Goal: Information Seeking & Learning: Find specific fact

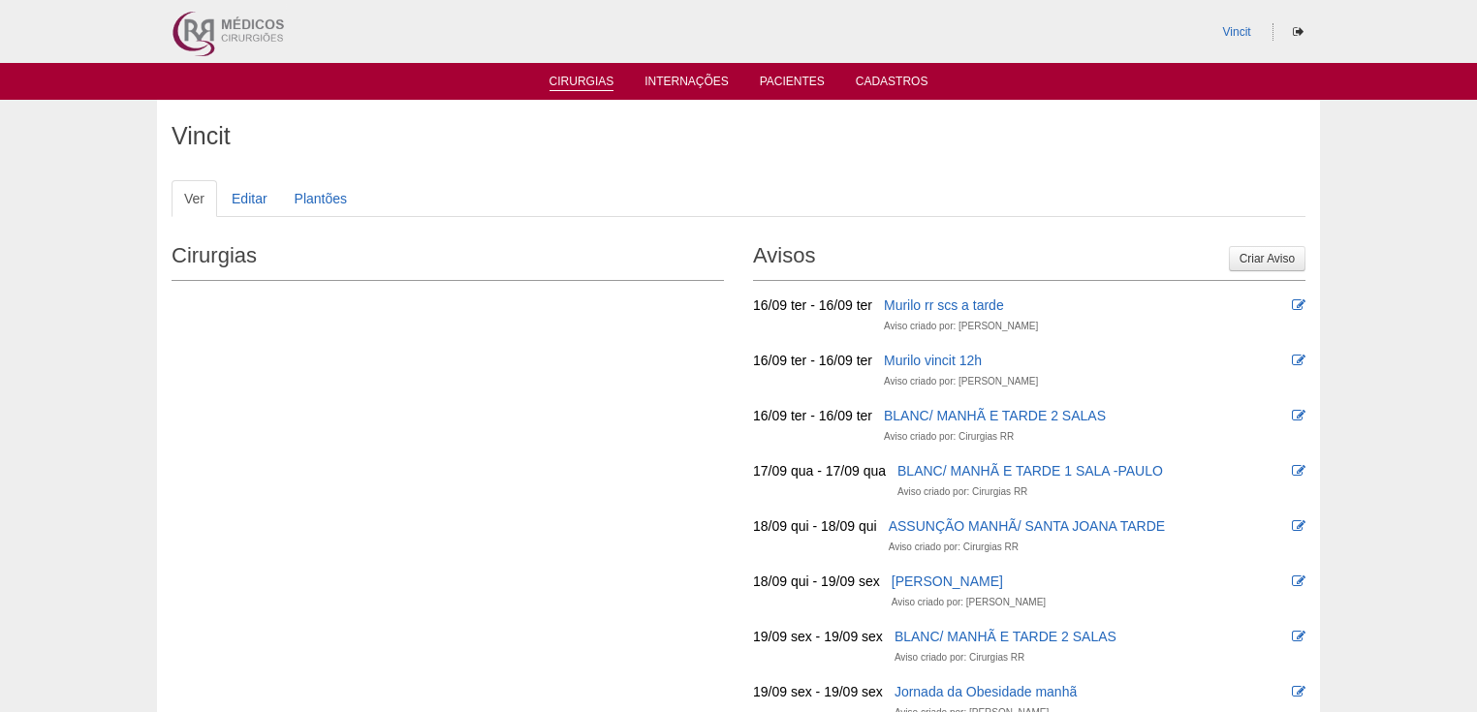
click at [584, 88] on link "Cirurgias" at bounding box center [581, 83] width 65 height 16
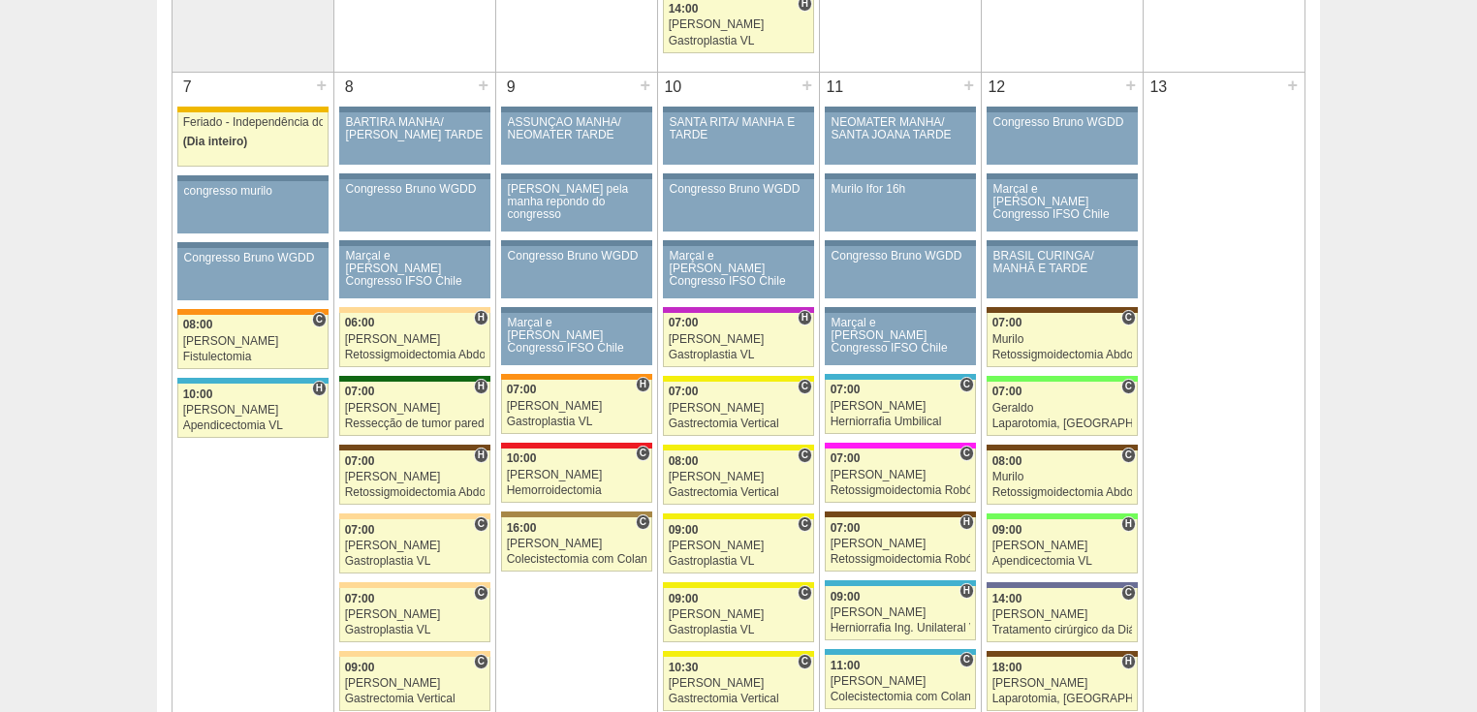
scroll to position [1163, 0]
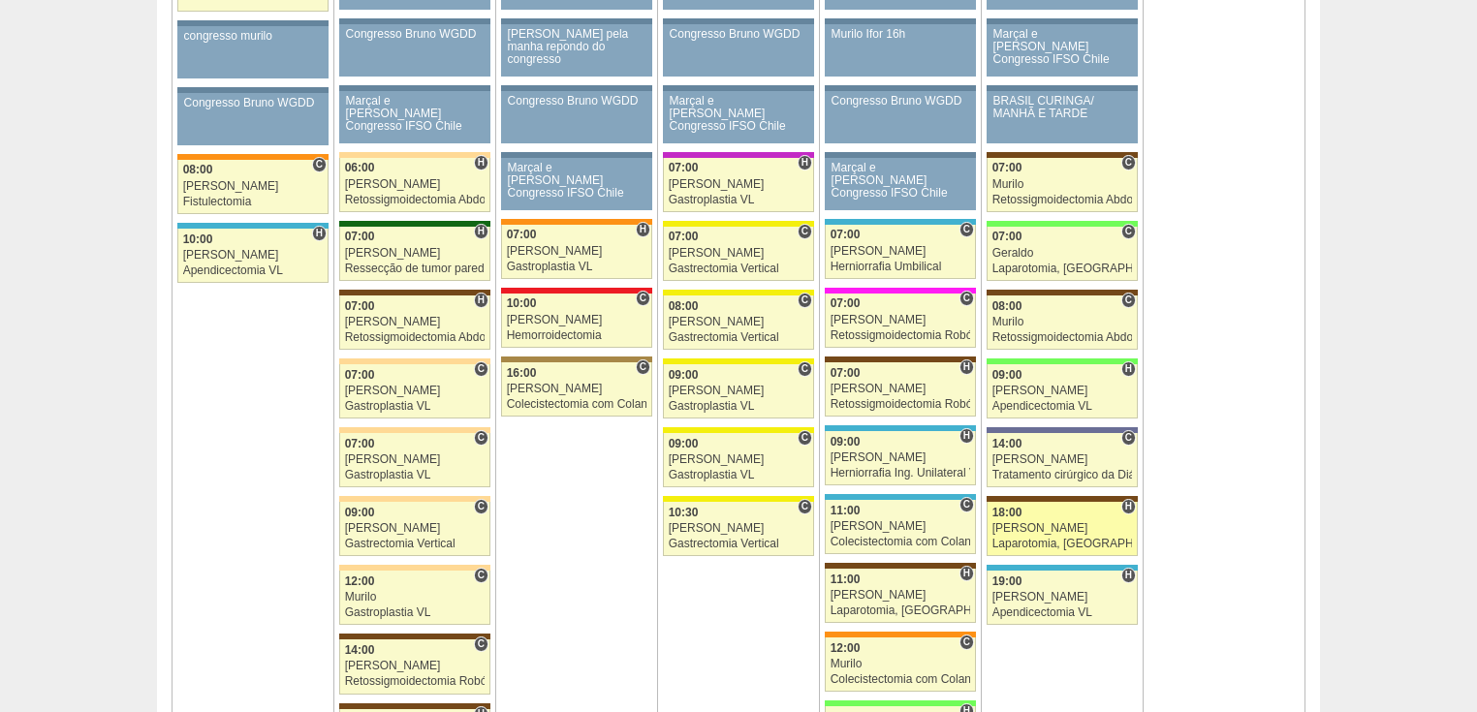
click at [1031, 539] on div "Laparotomia, [GEOGRAPHIC_DATA], Drenagem, Bridas VL" at bounding box center [1062, 544] width 141 height 13
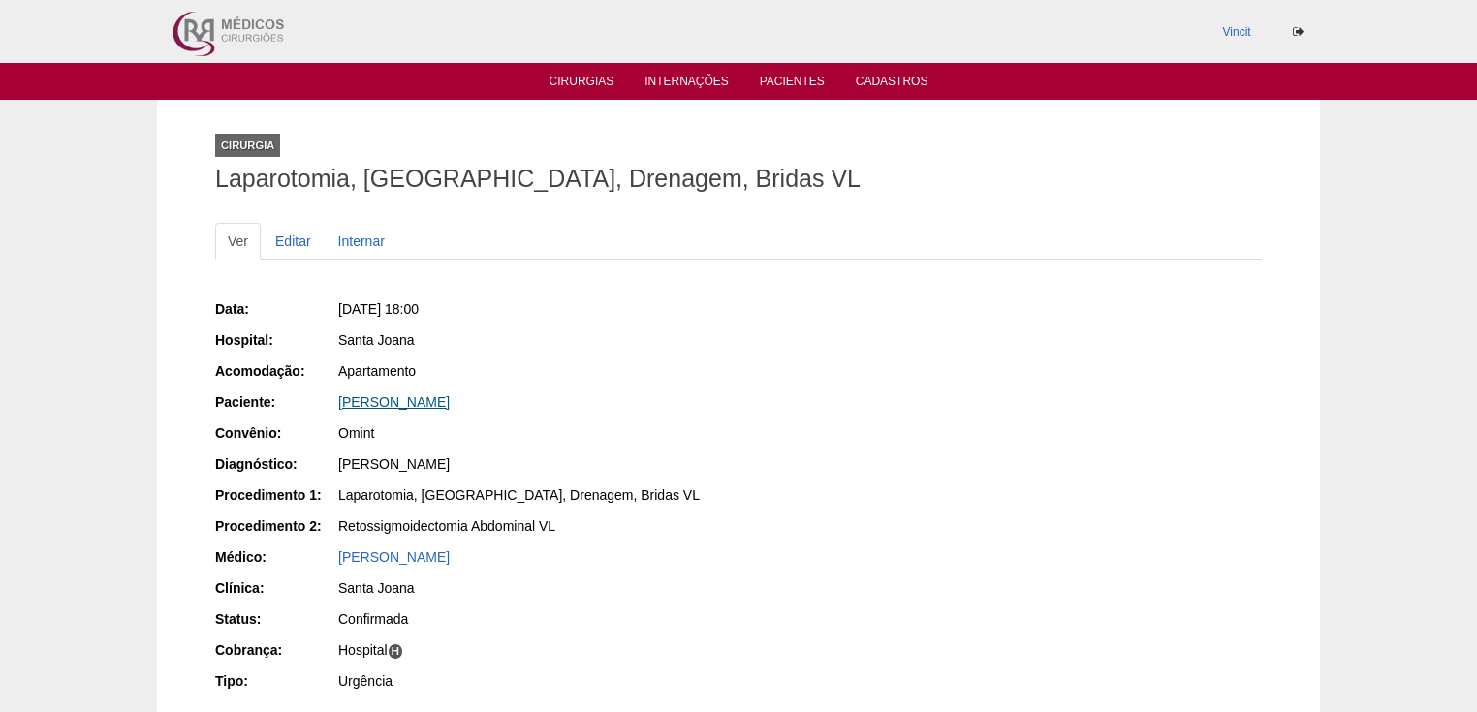
click at [424, 401] on link "[PERSON_NAME]" at bounding box center [393, 402] width 111 height 16
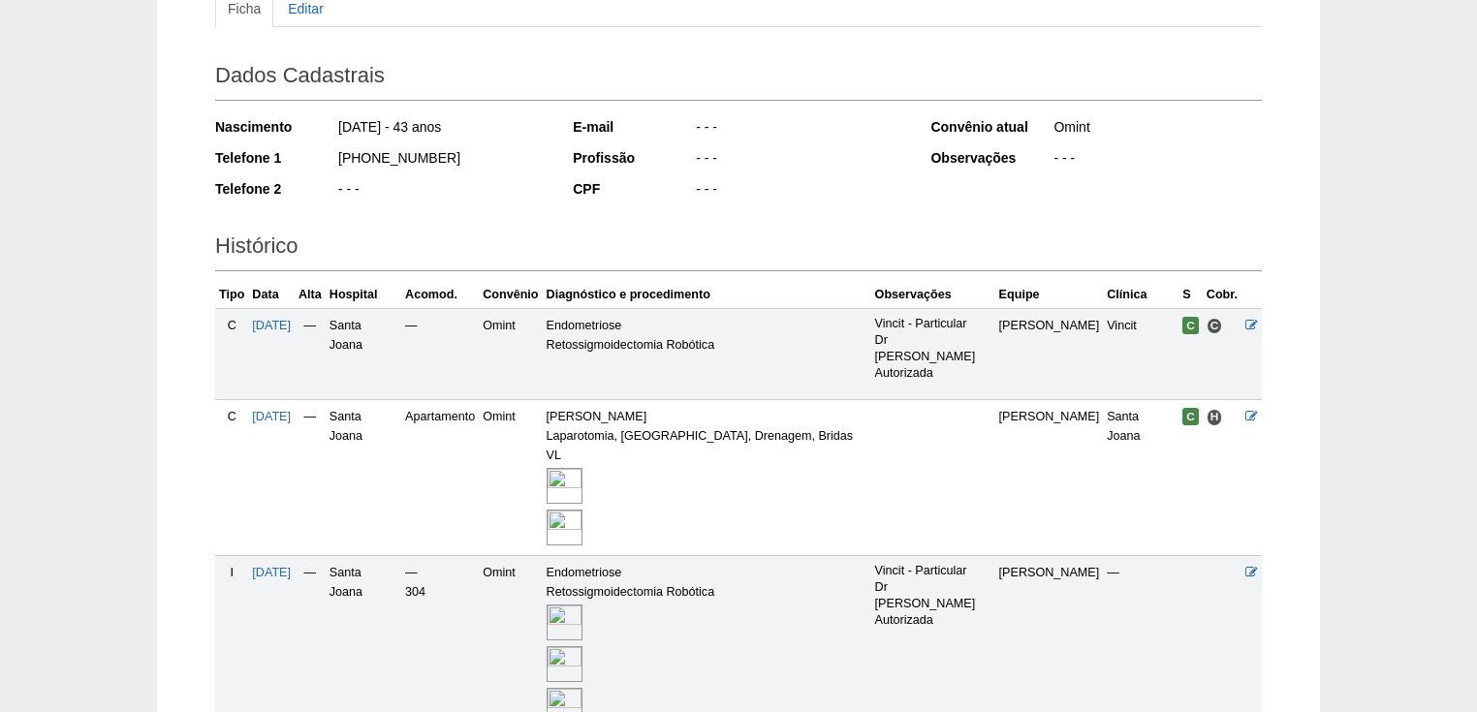
scroll to position [475, 0]
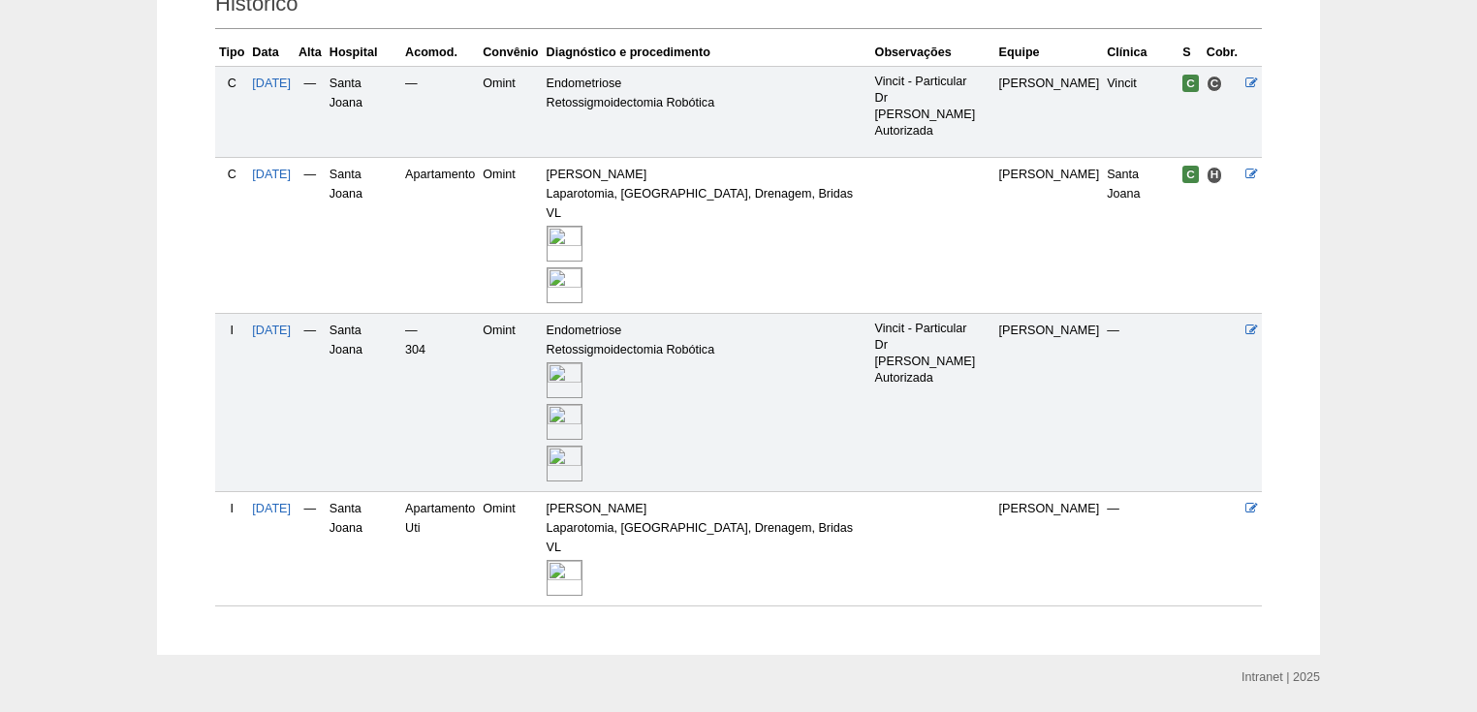
click at [582, 560] on img at bounding box center [565, 578] width 36 height 36
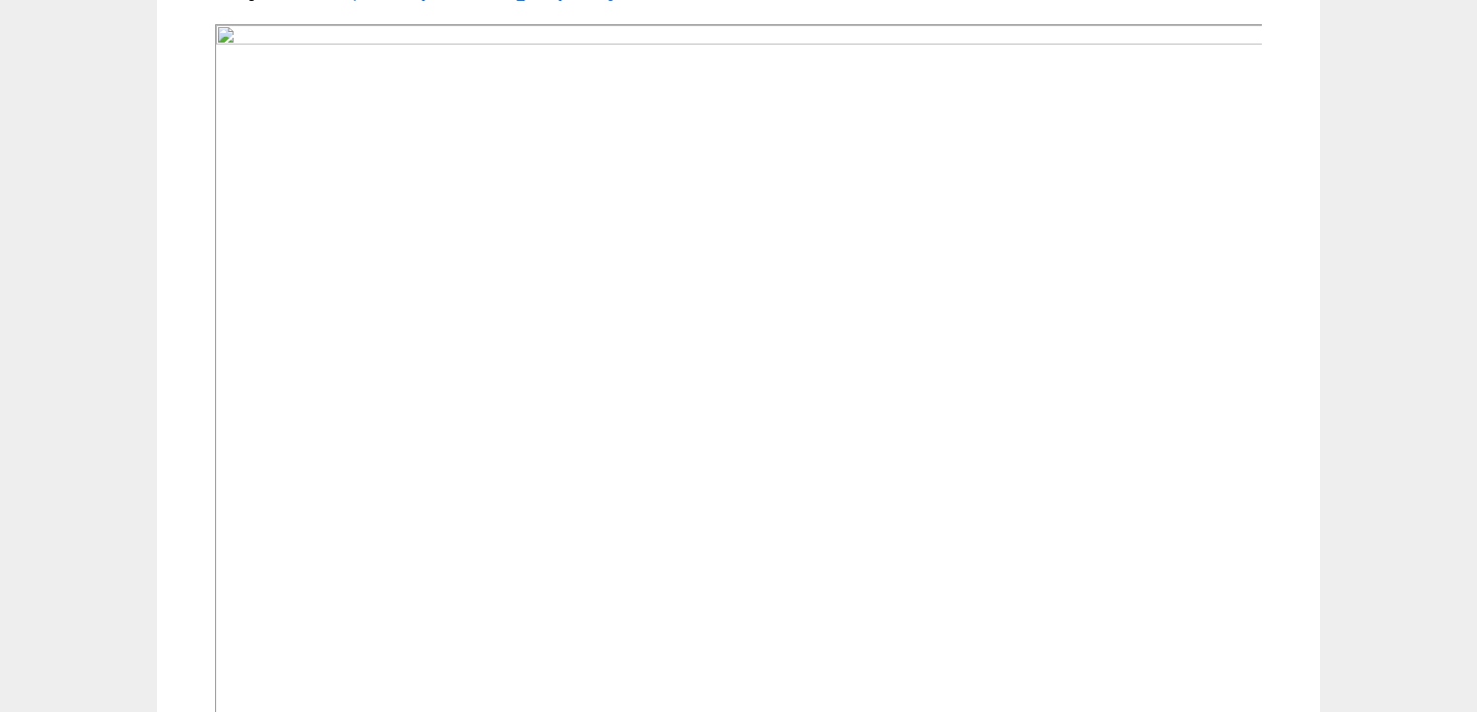
scroll to position [548, 0]
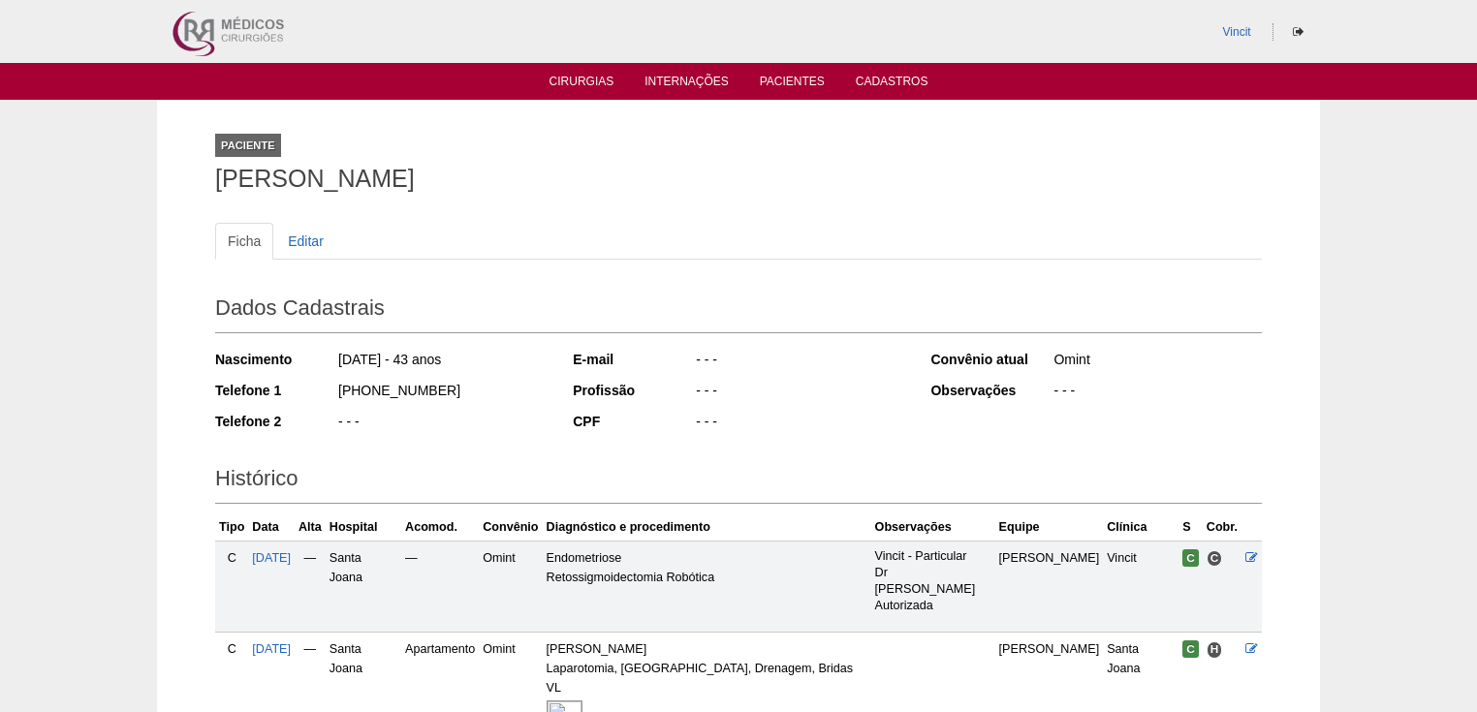
scroll to position [468, 0]
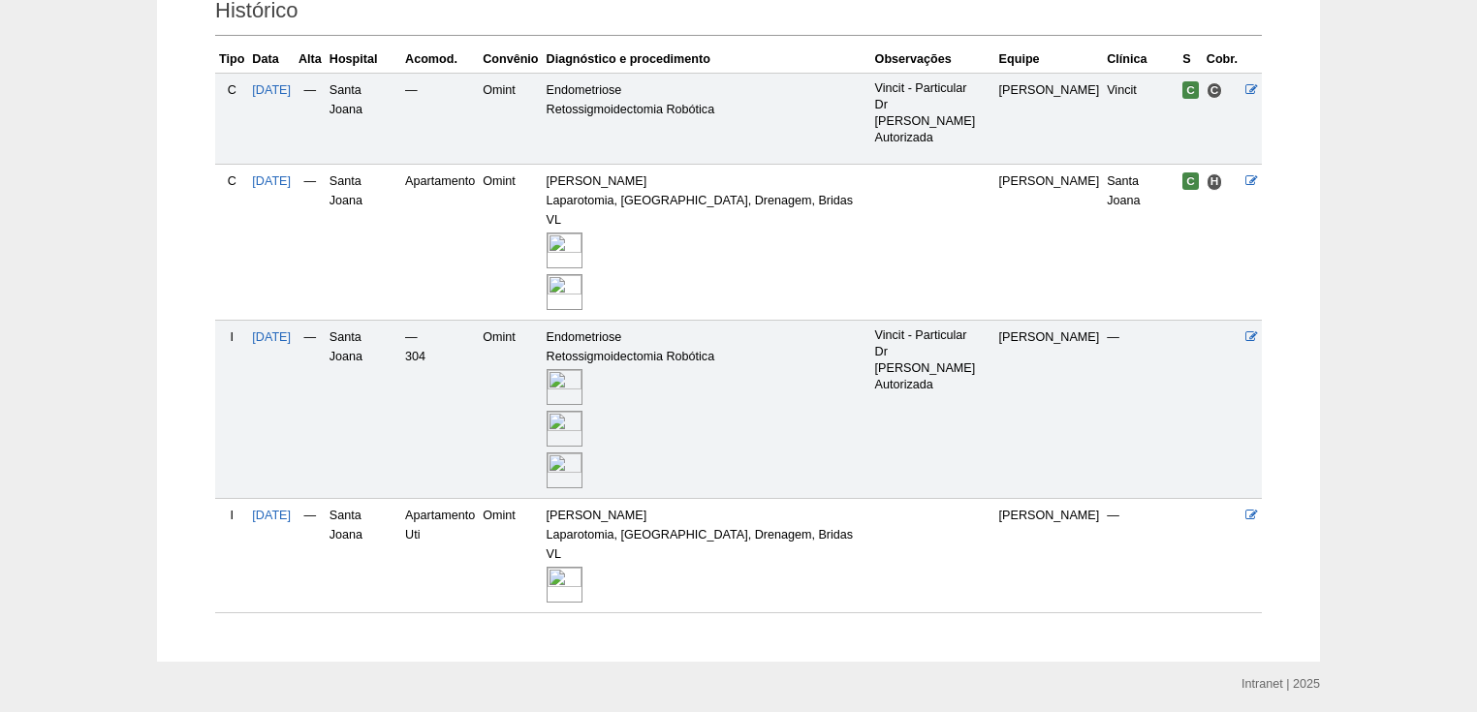
click at [582, 233] on img at bounding box center [565, 251] width 36 height 36
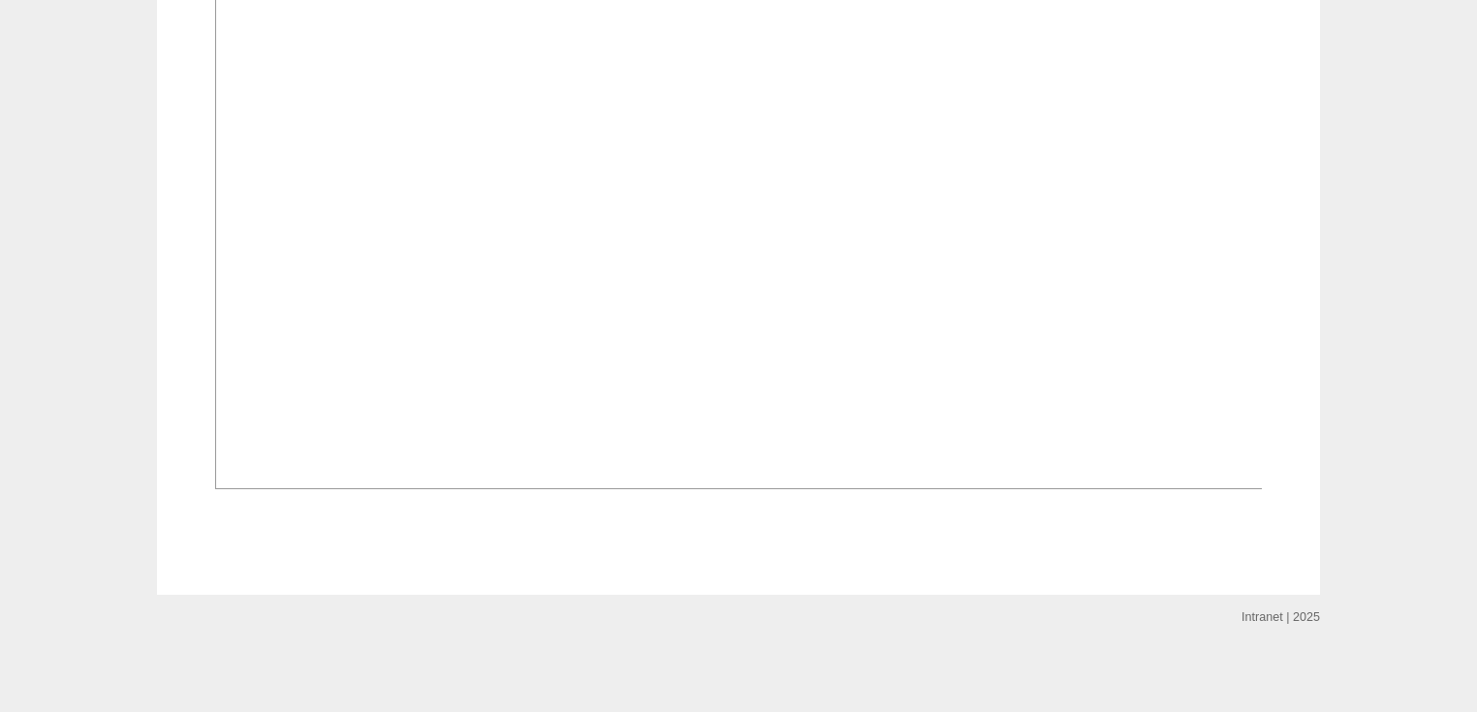
scroll to position [2097, 0]
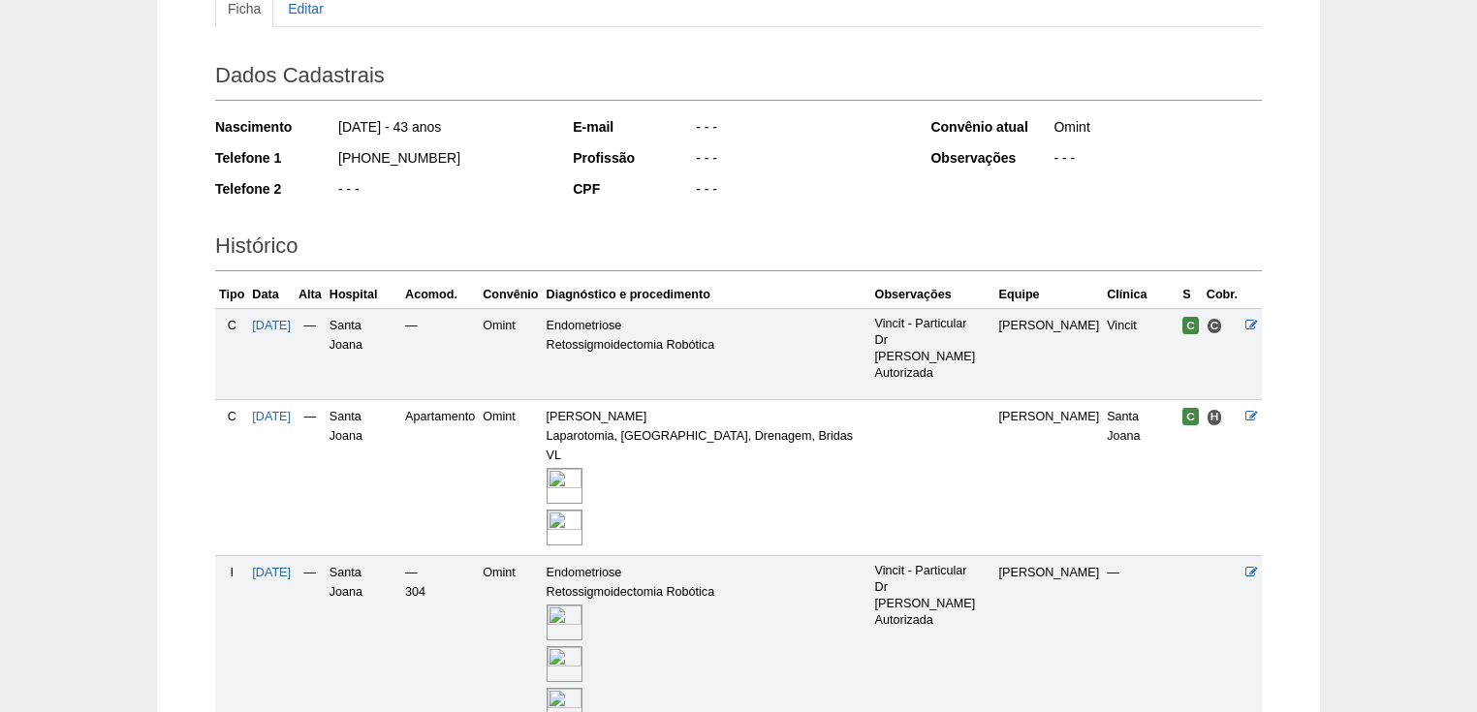
scroll to position [465, 0]
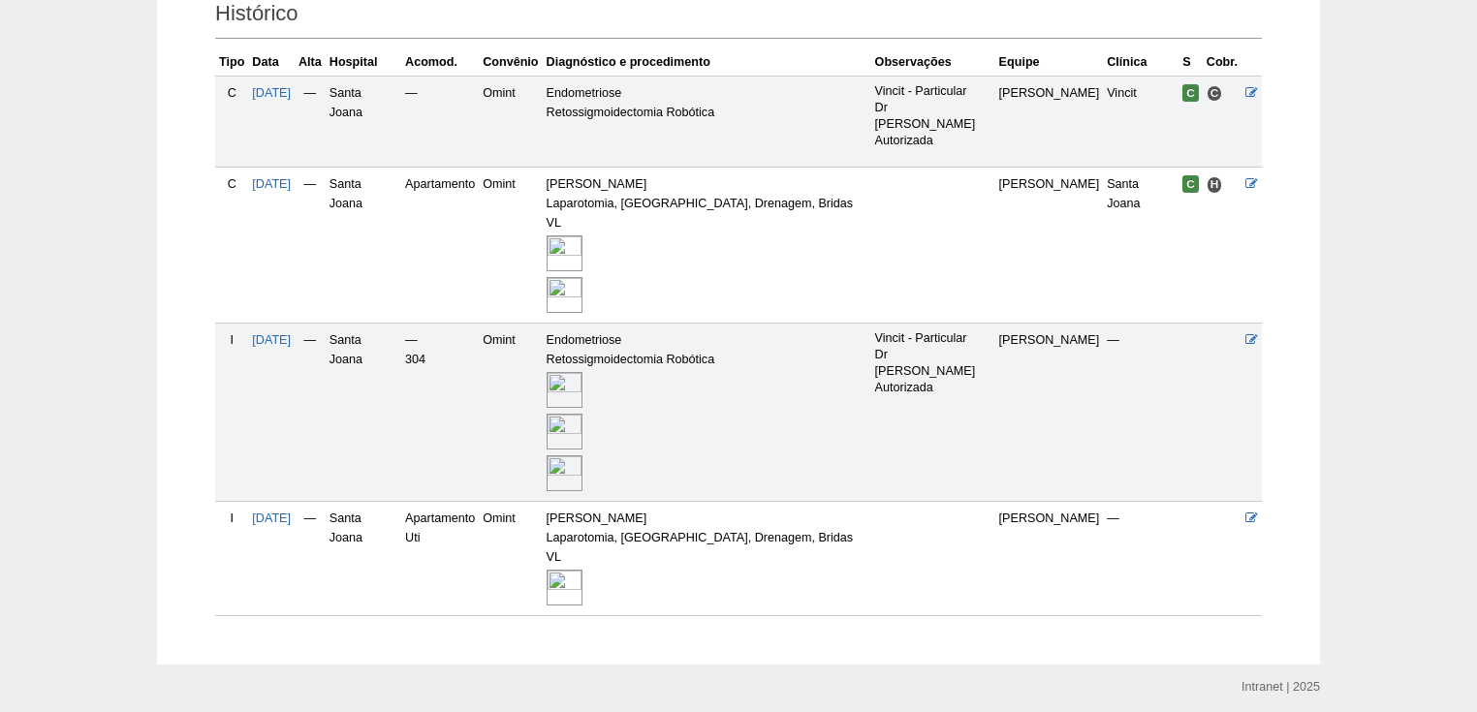
click at [582, 570] on img at bounding box center [565, 588] width 36 height 36
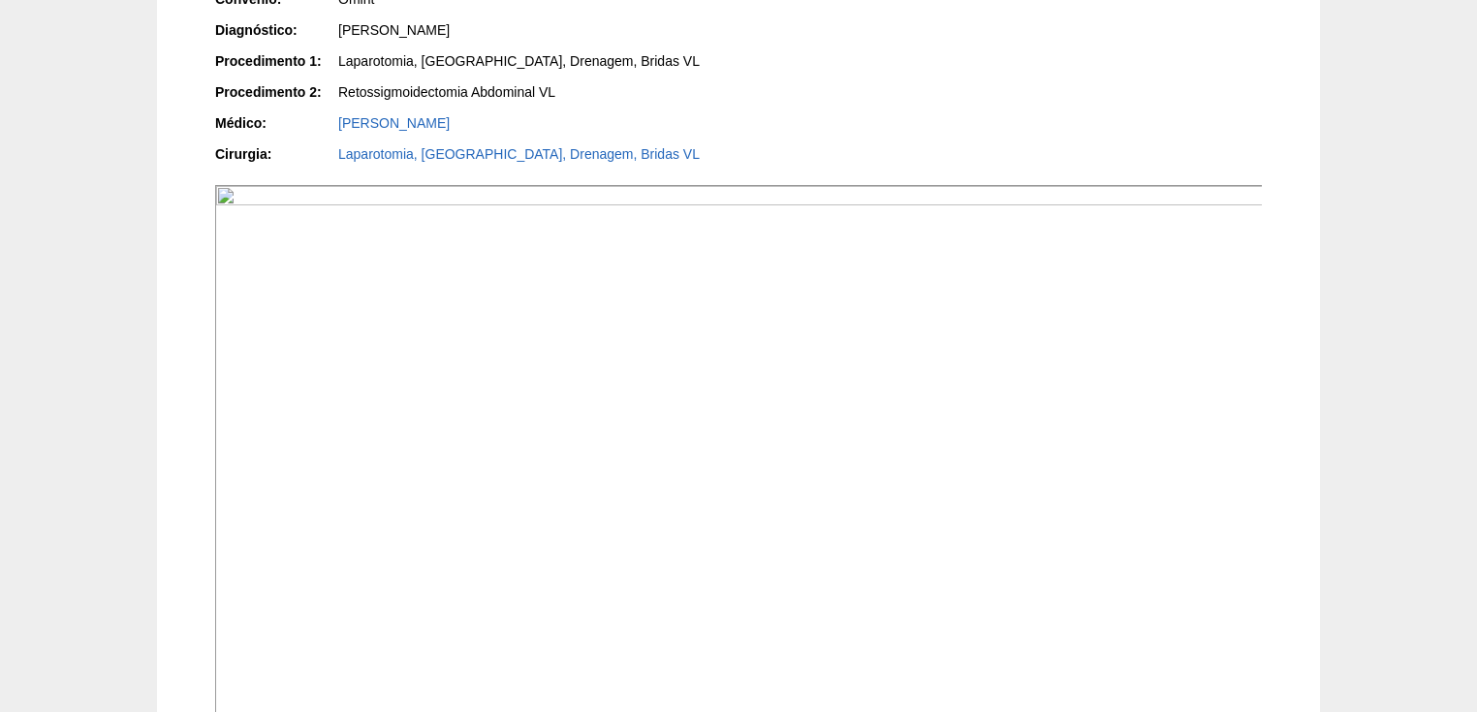
scroll to position [78, 0]
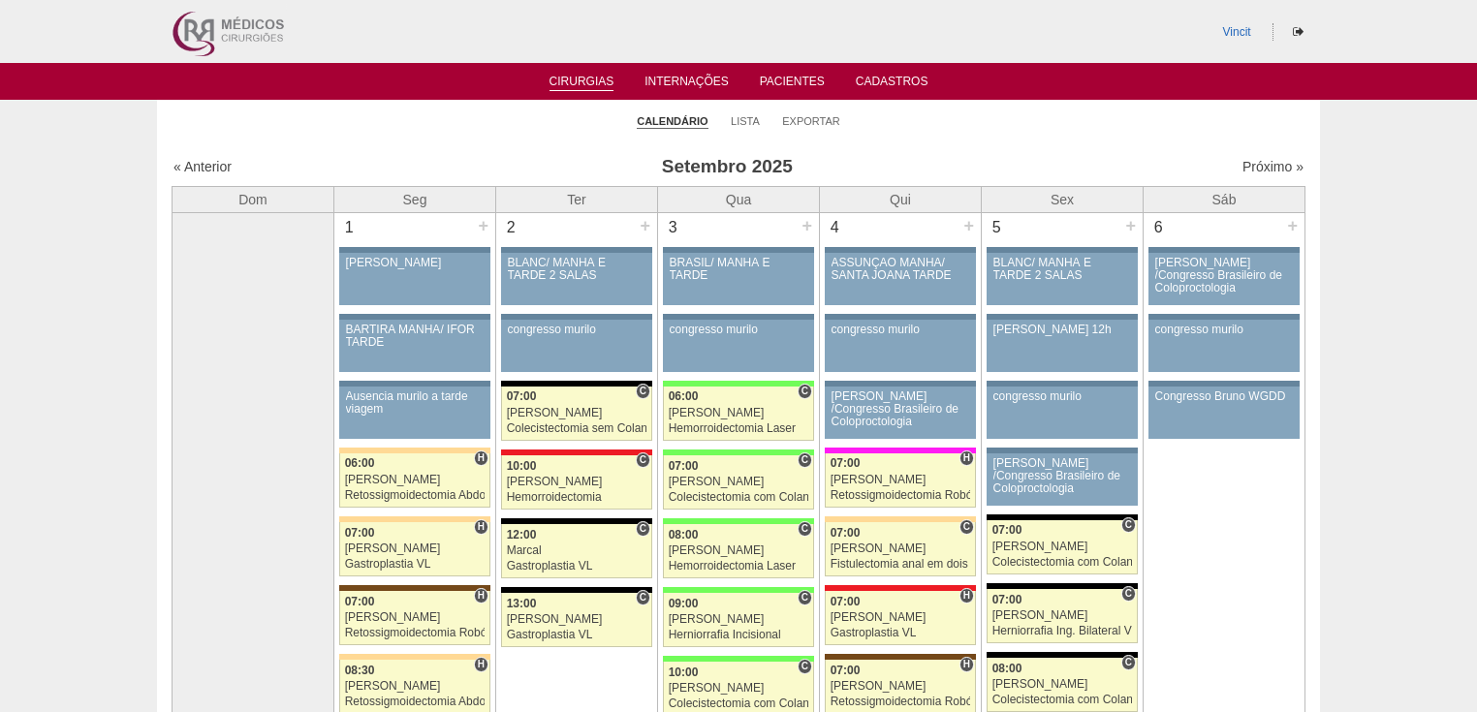
scroll to position [1163, 0]
